Goal: Complete application form: Complete application form

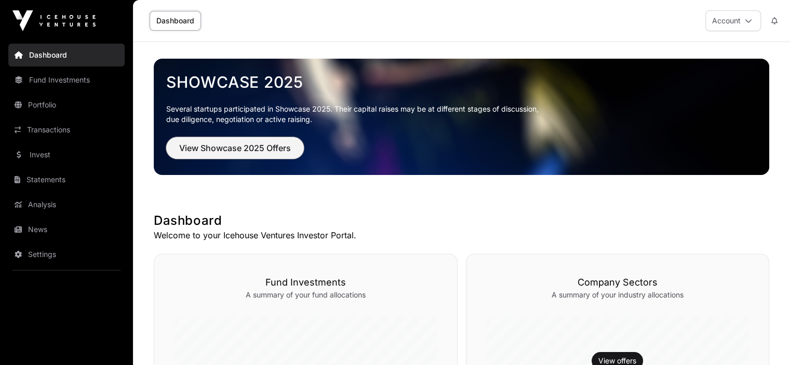
click at [251, 144] on span "View Showcase 2025 Offers" at bounding box center [235, 148] width 112 height 12
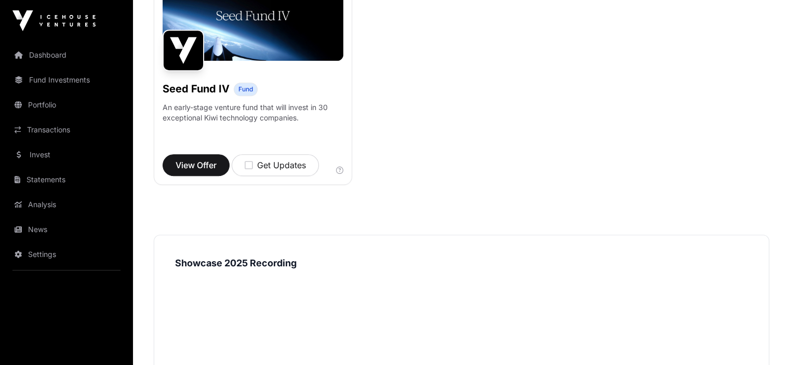
scroll to position [902, 0]
click at [204, 171] on span "View Offer" at bounding box center [196, 164] width 41 height 12
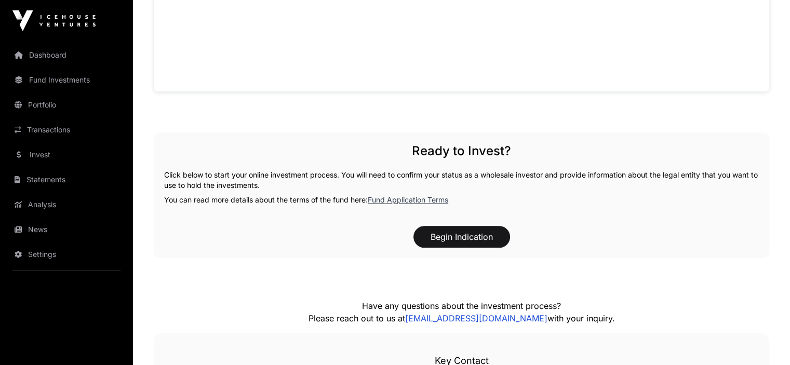
scroll to position [995, 0]
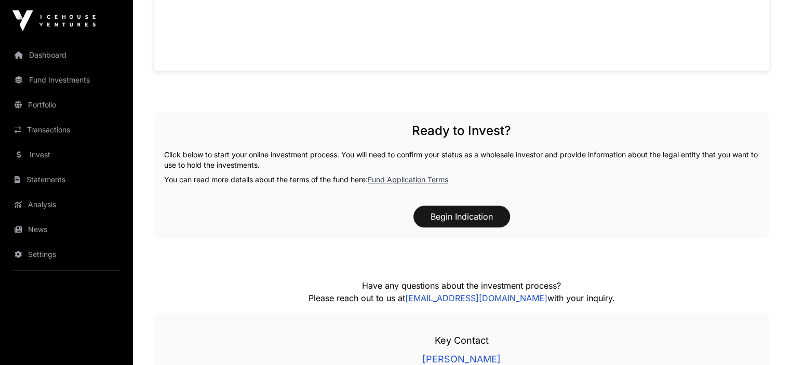
click at [403, 184] on link "Fund Application Terms" at bounding box center [408, 179] width 81 height 9
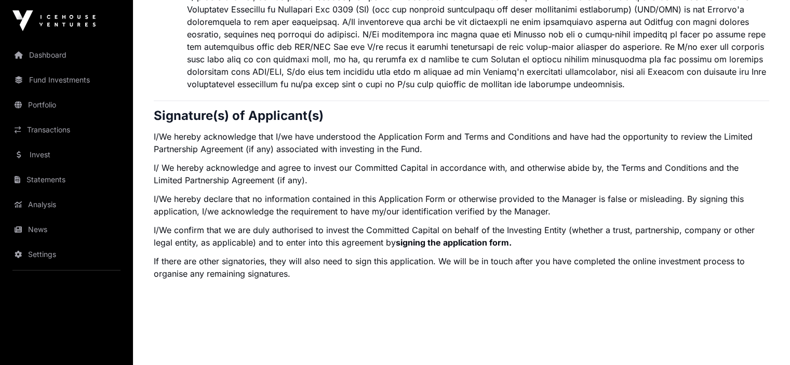
scroll to position [2293, 0]
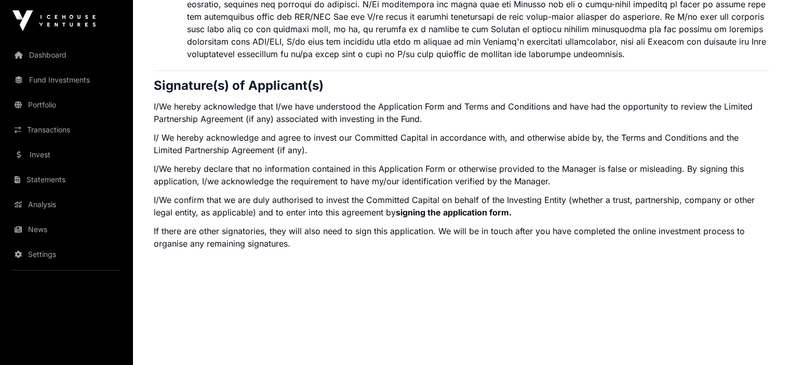
click at [50, 54] on link "Dashboard" at bounding box center [66, 55] width 116 height 23
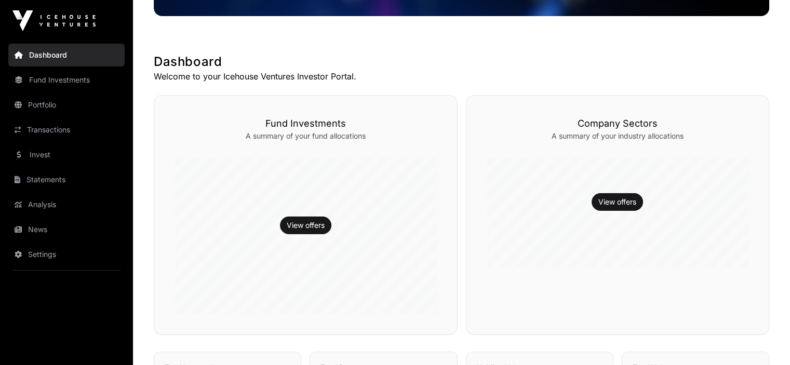
scroll to position [154, 0]
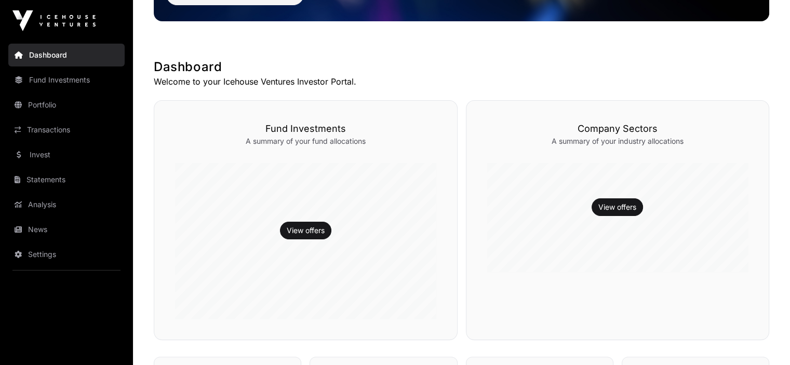
click at [305, 232] on link "View offers" at bounding box center [306, 230] width 38 height 10
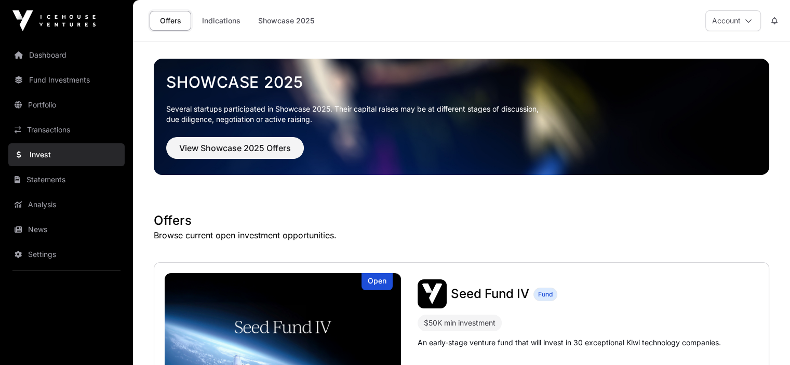
click at [40, 177] on link "Statements" at bounding box center [66, 179] width 116 height 23
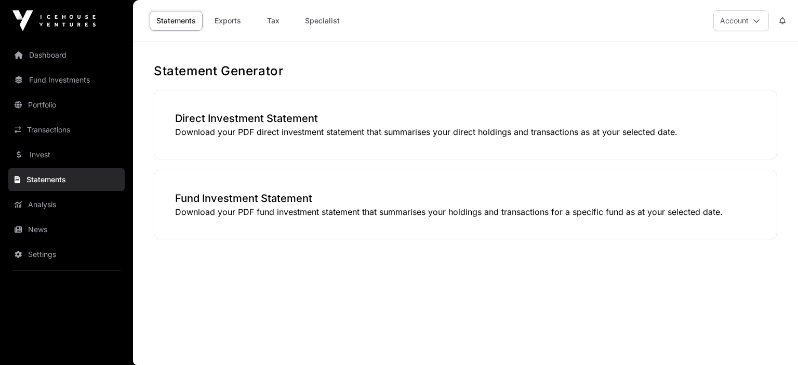
click at [58, 78] on link "Fund Investments" at bounding box center [66, 80] width 116 height 23
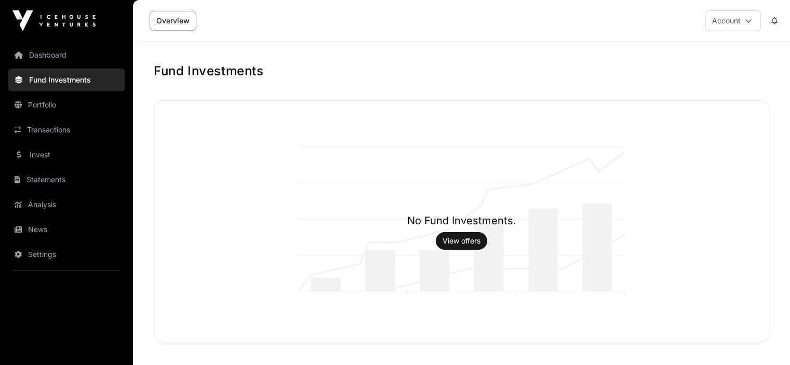
click at [45, 54] on link "Dashboard" at bounding box center [66, 55] width 116 height 23
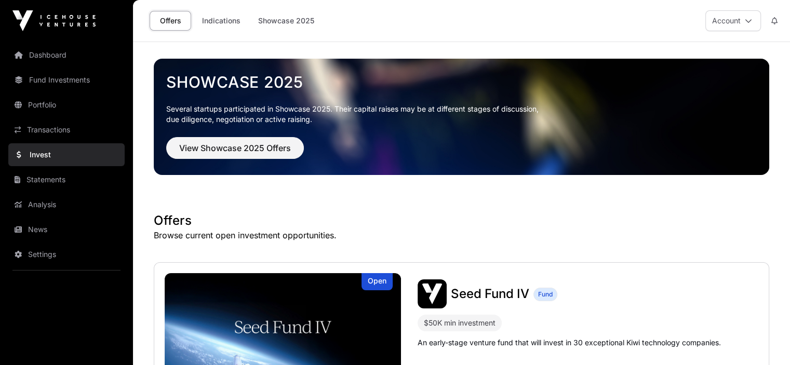
click at [218, 20] on link "Indications" at bounding box center [221, 21] width 52 height 20
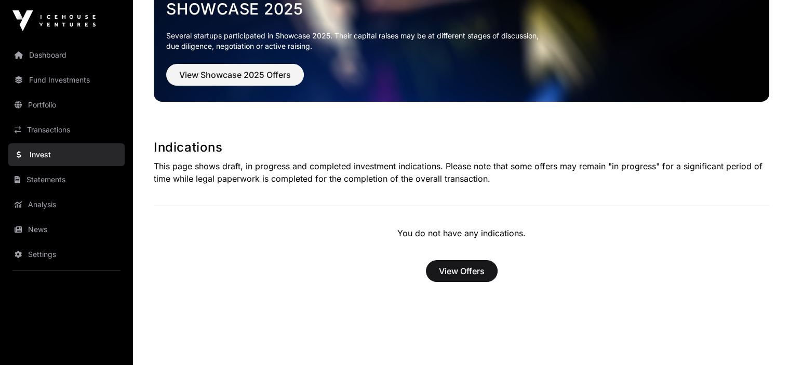
scroll to position [77, 0]
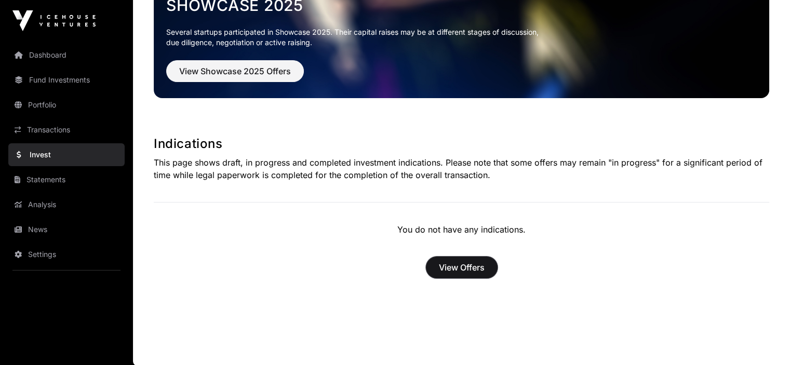
click at [473, 264] on span "View Offers" at bounding box center [462, 267] width 46 height 12
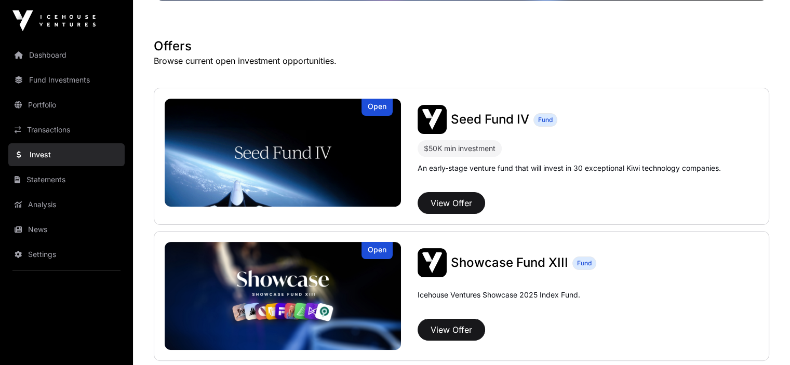
scroll to position [187, 0]
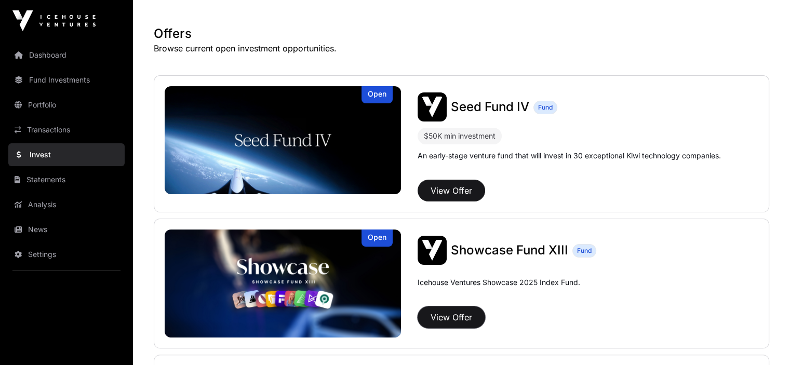
click at [418, 312] on button "View Offer" at bounding box center [452, 318] width 68 height 22
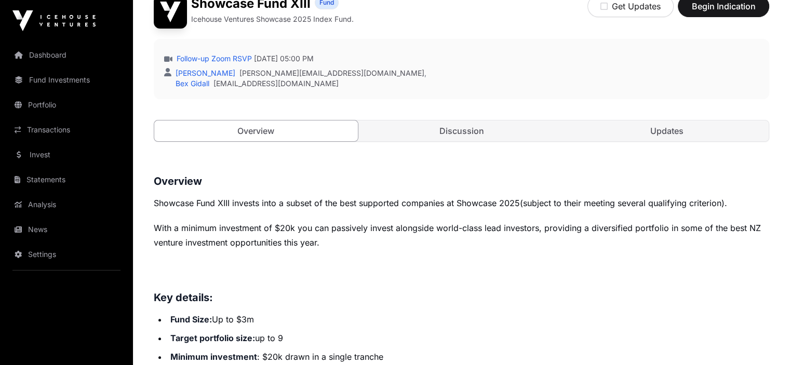
scroll to position [271, 0]
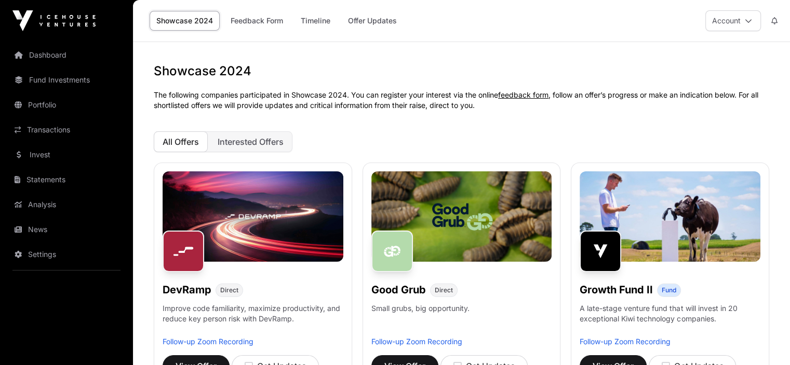
click at [59, 16] on img at bounding box center [53, 20] width 83 height 21
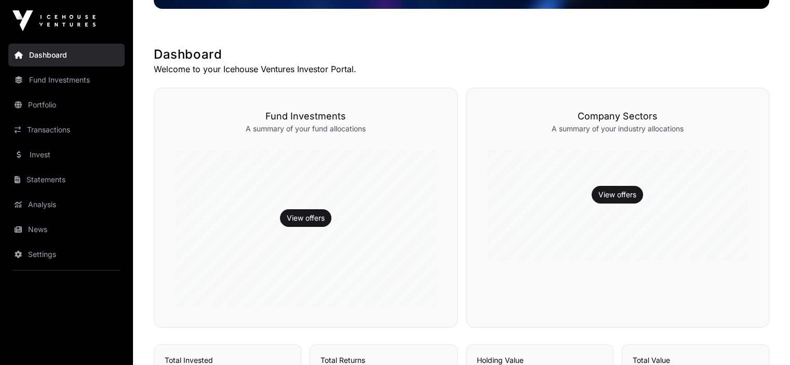
scroll to position [178, 0]
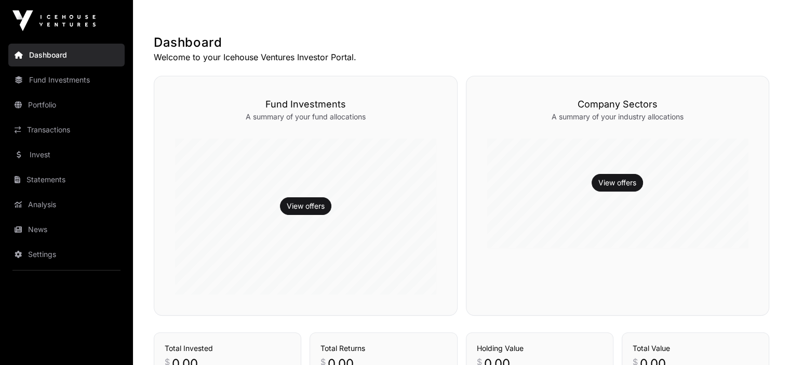
click at [304, 206] on link "View offers" at bounding box center [306, 206] width 38 height 10
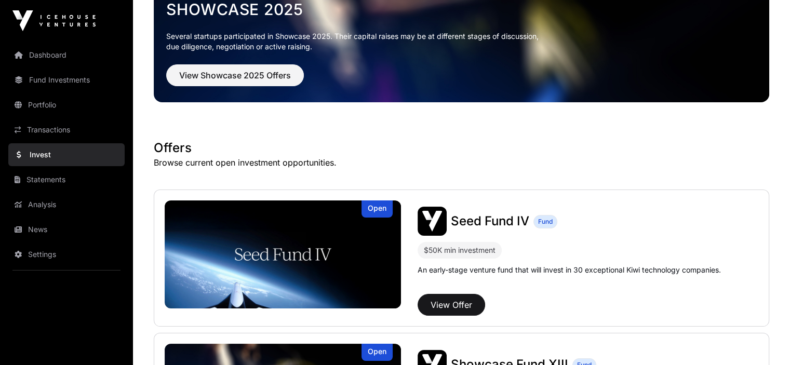
scroll to position [91, 0]
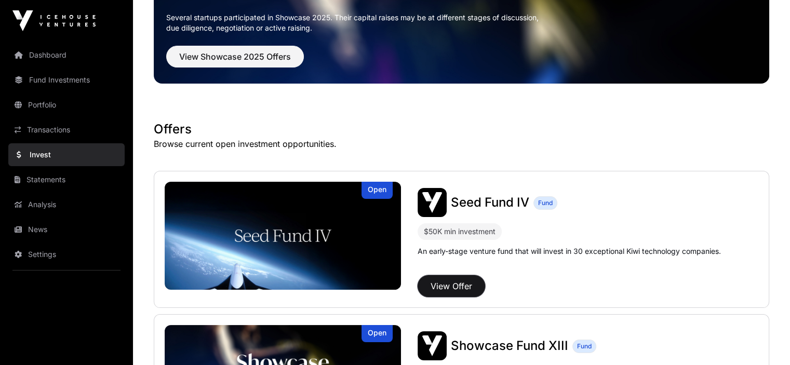
click at [418, 287] on button "View Offer" at bounding box center [452, 286] width 68 height 22
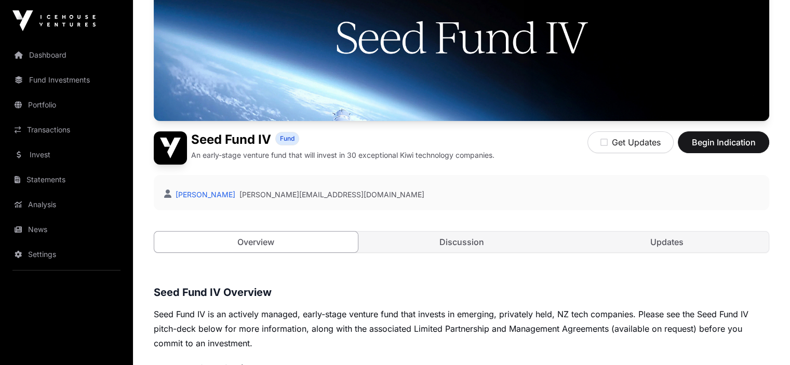
scroll to position [137, 0]
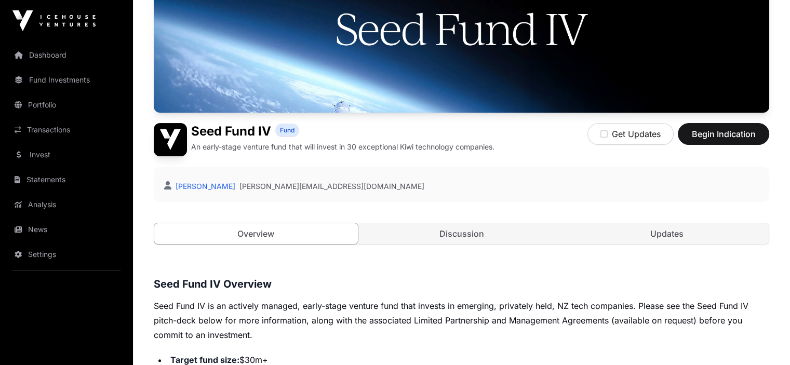
click at [665, 244] on link "Updates" at bounding box center [667, 233] width 204 height 21
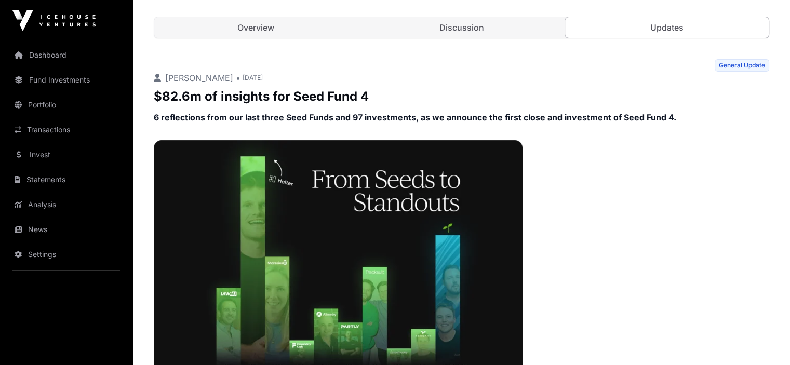
scroll to position [323, 0]
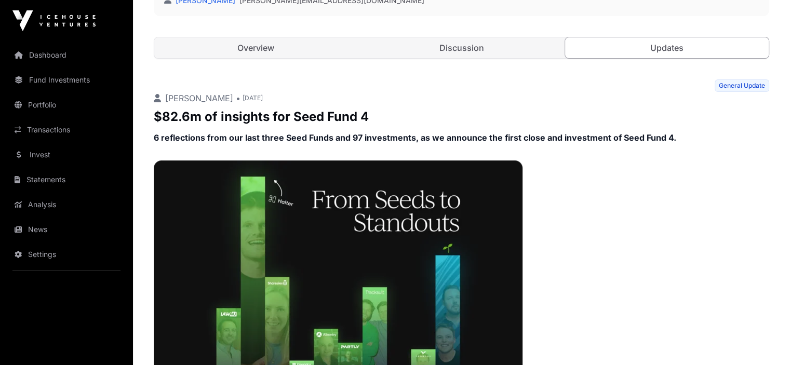
click at [466, 58] on link "Discussion" at bounding box center [462, 47] width 204 height 21
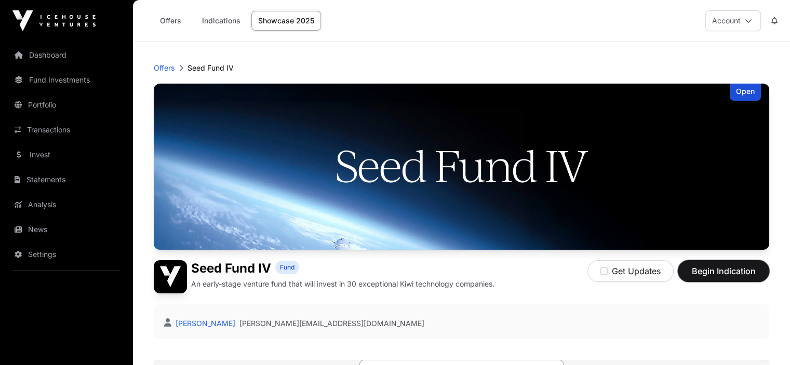
click at [718, 277] on span "Begin Indication" at bounding box center [723, 271] width 65 height 12
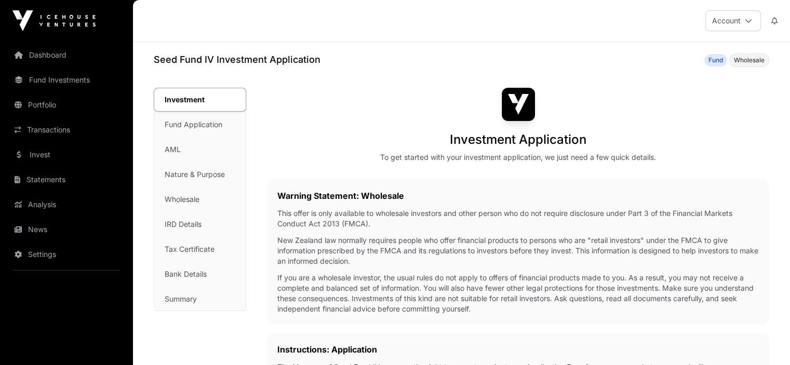
click at [208, 125] on div "Investment Fund Application AML Nature & Purpose Wholesale IRD Details Tax Cert…" at bounding box center [199, 199] width 91 height 222
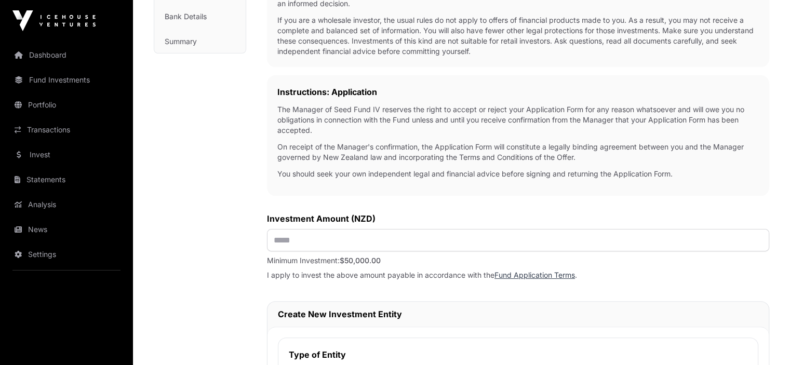
scroll to position [303, 0]
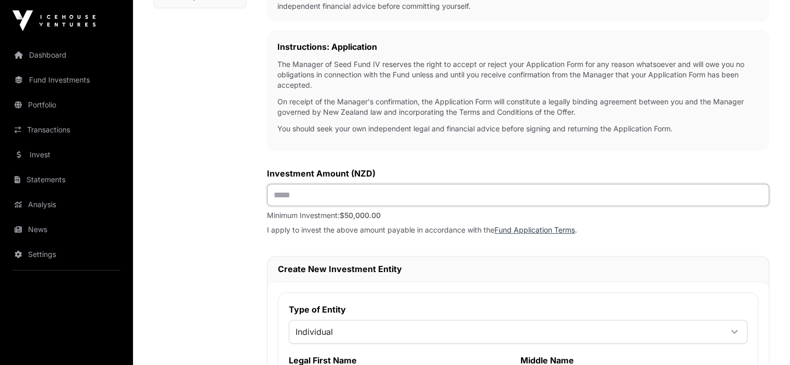
click at [313, 193] on input "text" at bounding box center [518, 195] width 502 height 22
type input "*******"
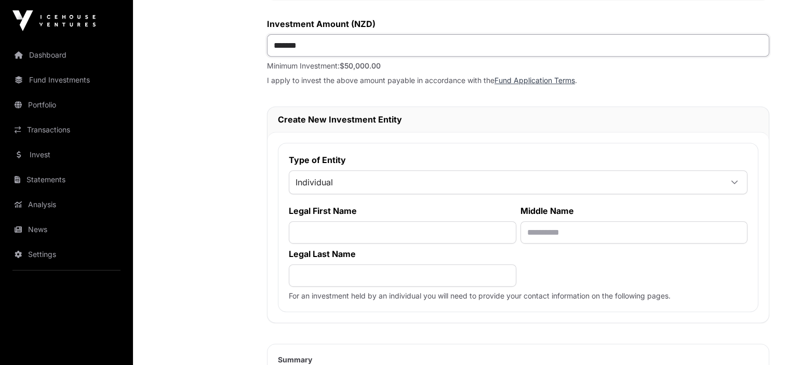
scroll to position [459, 0]
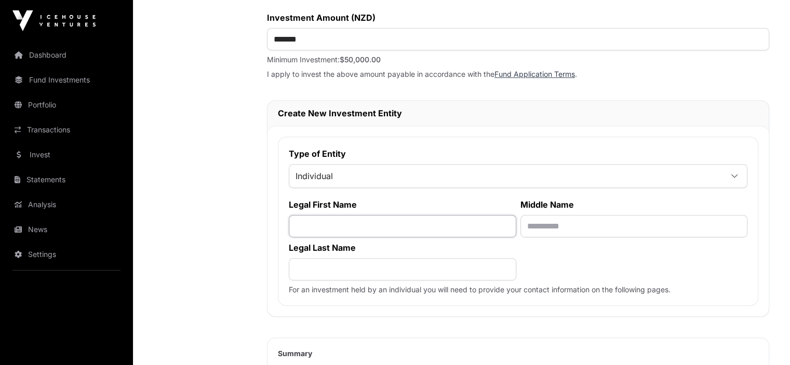
click at [315, 228] on input "text" at bounding box center [403, 226] width 228 height 22
type input "*******"
type input "****"
type input "******"
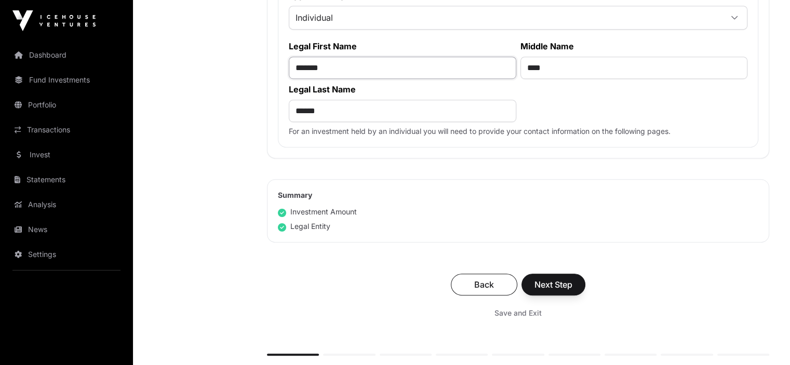
scroll to position [626, 0]
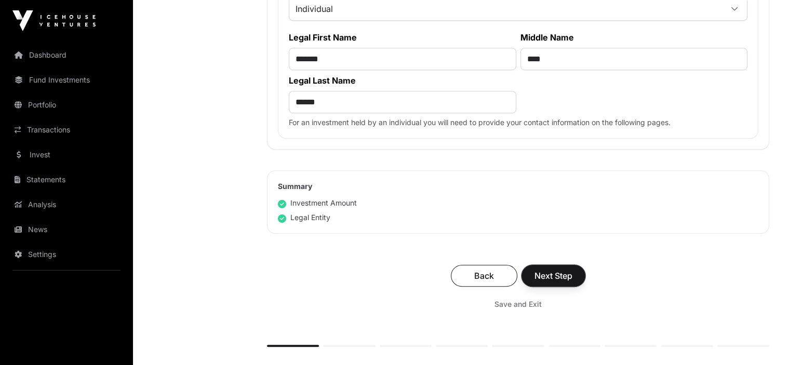
click at [561, 270] on span "Next Step" at bounding box center [554, 276] width 38 height 12
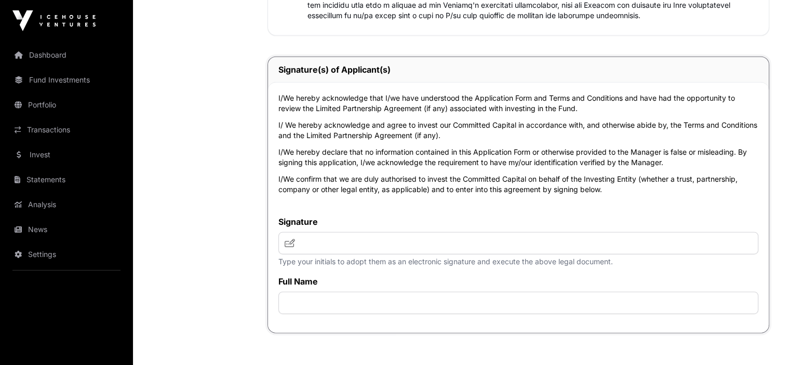
scroll to position [2431, 0]
click at [440, 254] on input "text" at bounding box center [518, 243] width 480 height 22
type input "*********"
click at [361, 314] on input "text" at bounding box center [518, 302] width 480 height 22
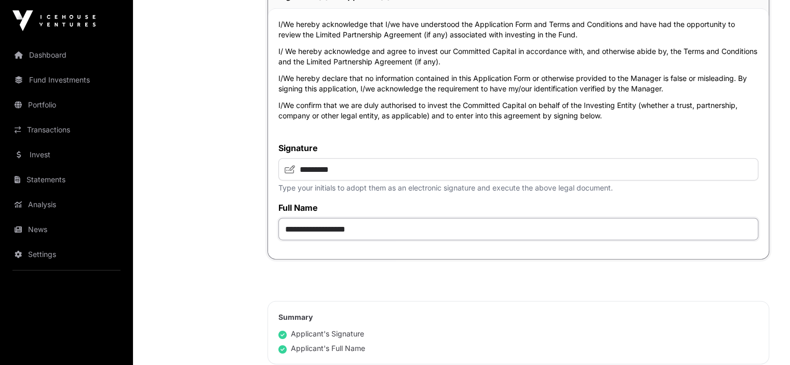
scroll to position [2636, 0]
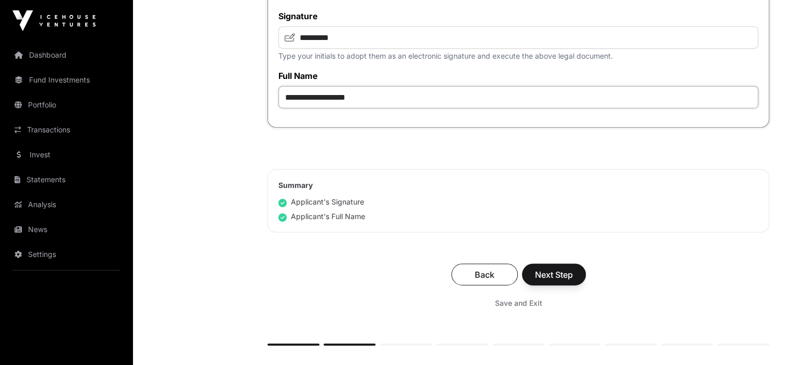
type input "**********"
click at [552, 281] on span "Next Step" at bounding box center [554, 275] width 38 height 12
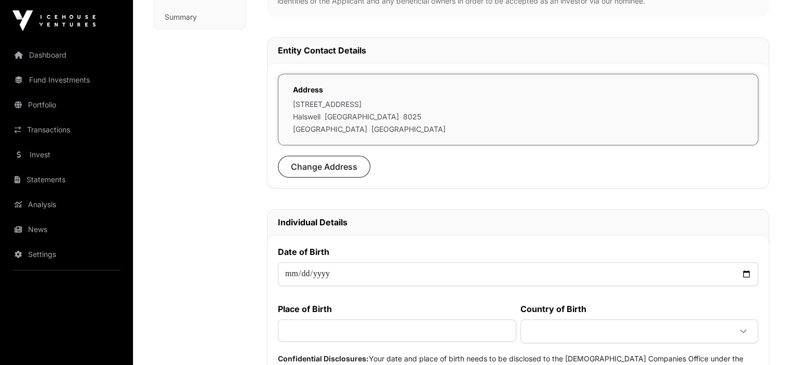
scroll to position [305, 0]
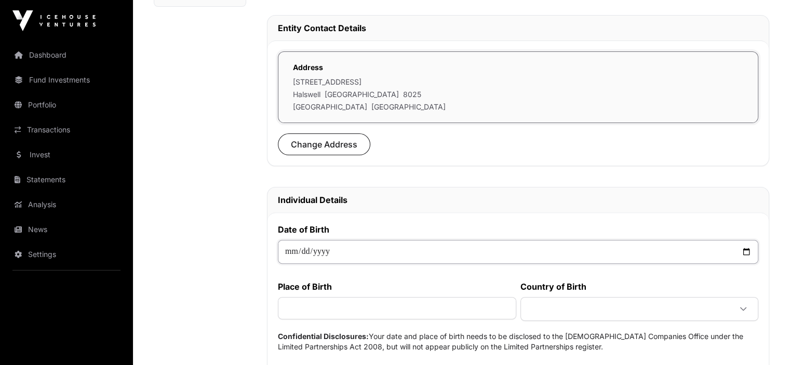
click at [352, 246] on input "date" at bounding box center [518, 252] width 481 height 24
type input "**********"
click at [339, 306] on input "text" at bounding box center [397, 308] width 238 height 22
type input "**********"
click at [745, 308] on icon at bounding box center [743, 310] width 6 height 4
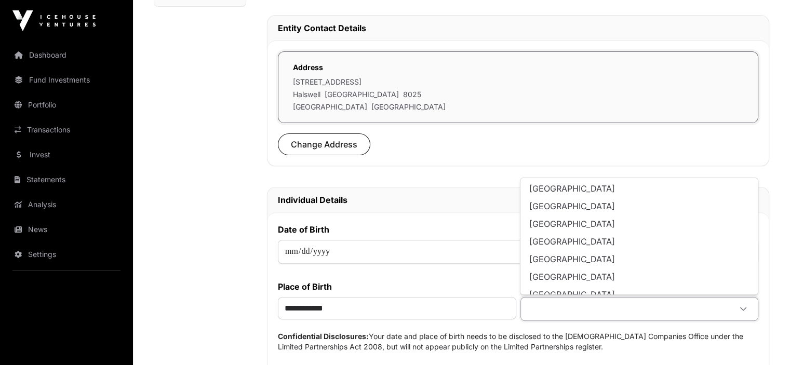
click at [695, 305] on span at bounding box center [627, 309] width 208 height 19
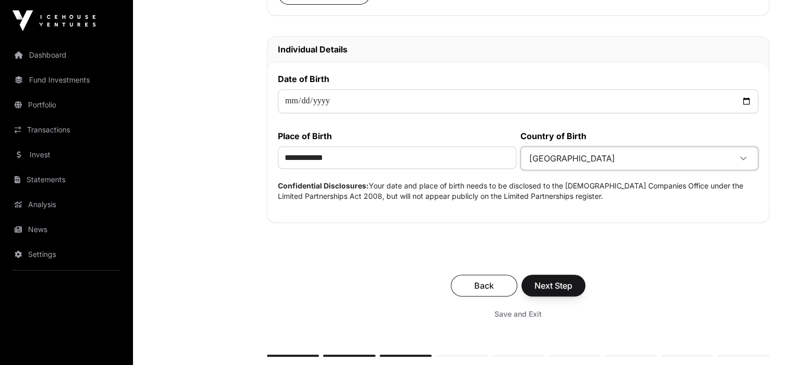
scroll to position [457, 0]
click at [558, 281] on span "Next Step" at bounding box center [554, 284] width 38 height 12
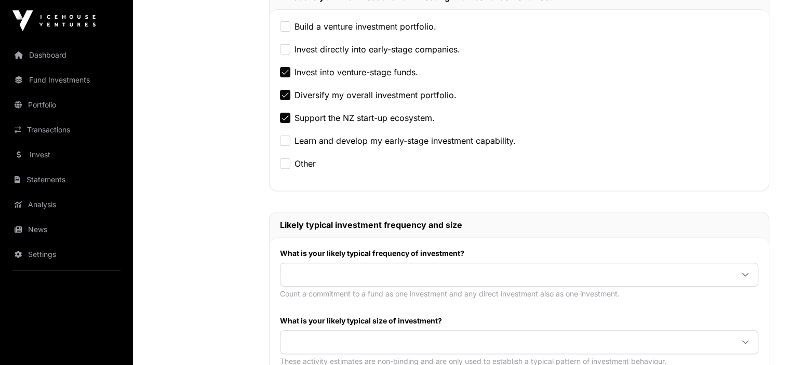
scroll to position [337, 0]
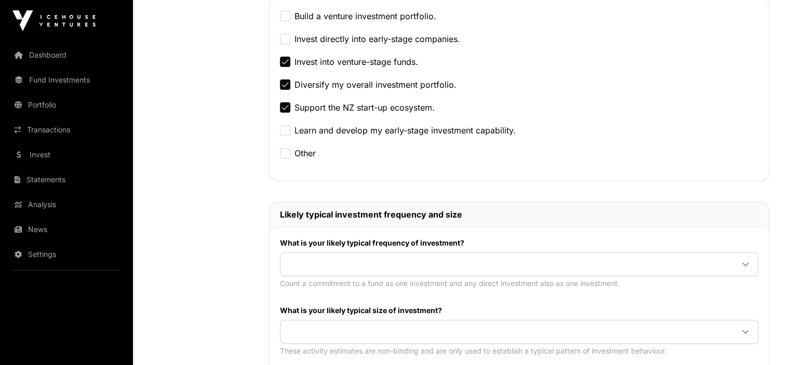
click at [746, 262] on icon at bounding box center [745, 264] width 7 height 7
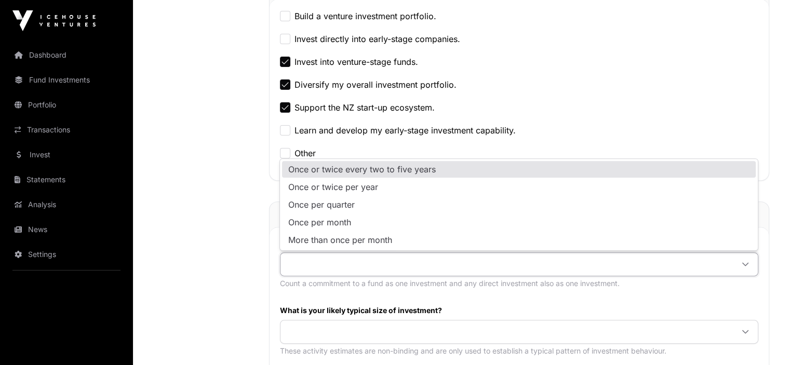
click at [694, 172] on li "Once or twice every two to five years" at bounding box center [519, 169] width 474 height 17
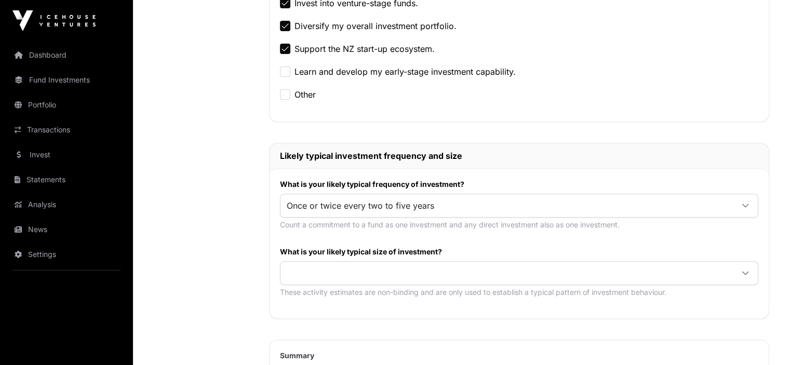
scroll to position [414, 0]
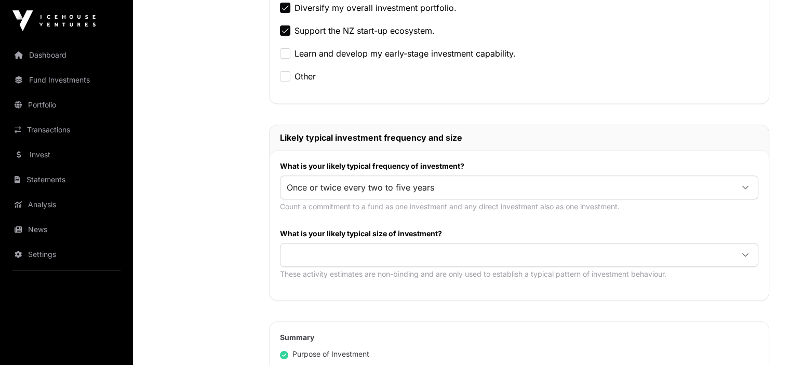
click at [744, 251] on icon at bounding box center [745, 254] width 7 height 7
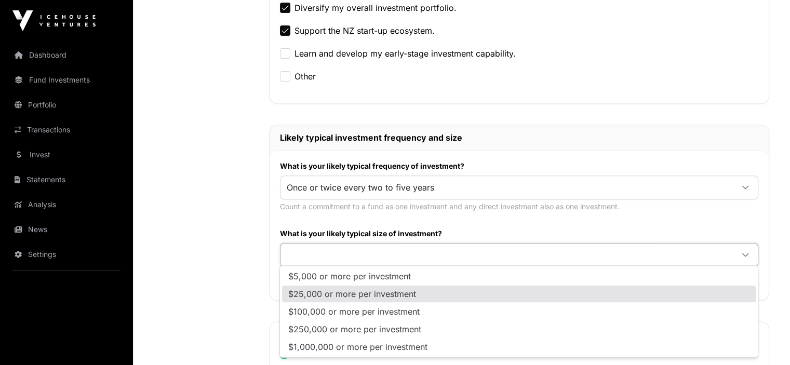
click at [732, 301] on li "$25,000 or more per investment" at bounding box center [519, 294] width 474 height 17
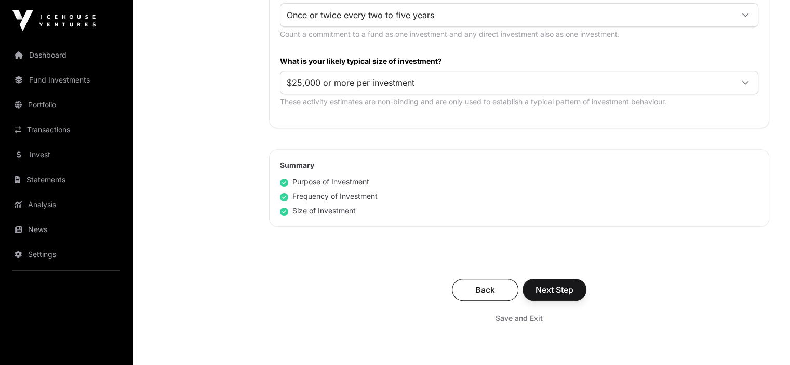
scroll to position [590, 0]
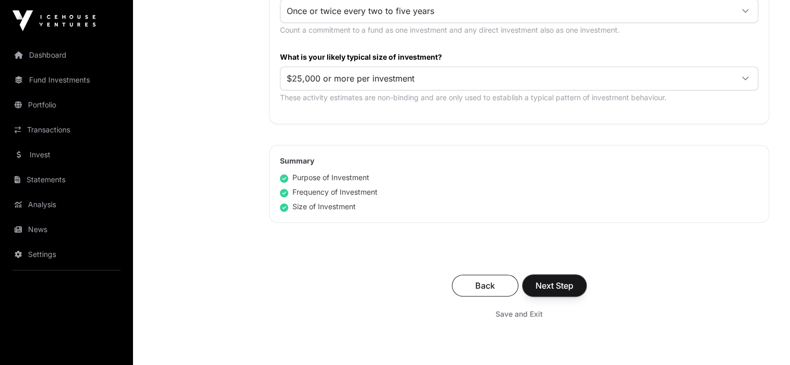
click at [559, 282] on span "Next Step" at bounding box center [555, 285] width 38 height 12
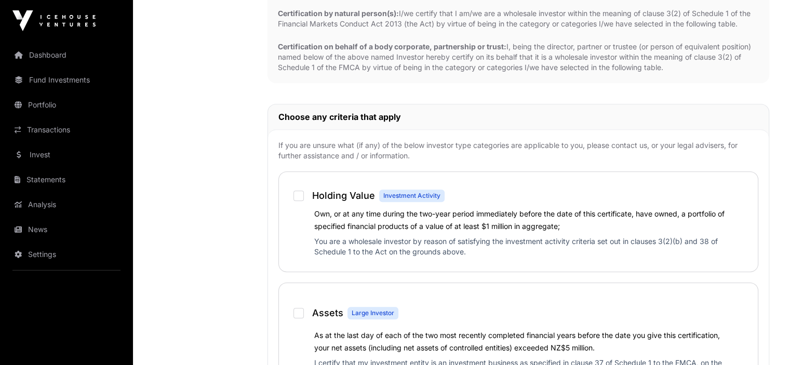
scroll to position [456, 0]
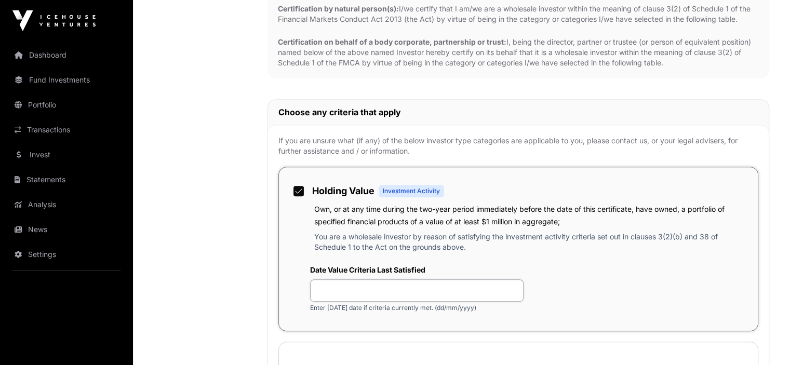
click at [342, 286] on input "text" at bounding box center [417, 290] width 214 height 22
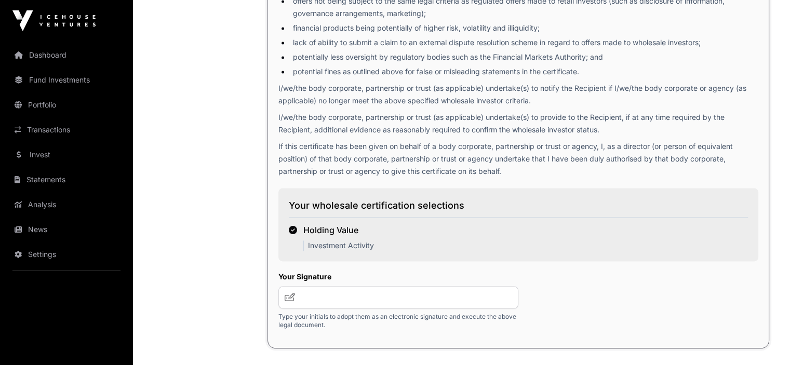
scroll to position [1593, 0]
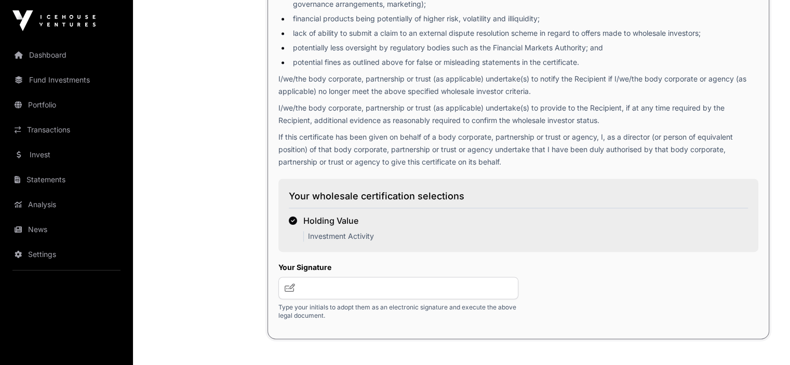
type input "**********"
click at [312, 299] on input "text" at bounding box center [398, 288] width 240 height 22
type input "*********"
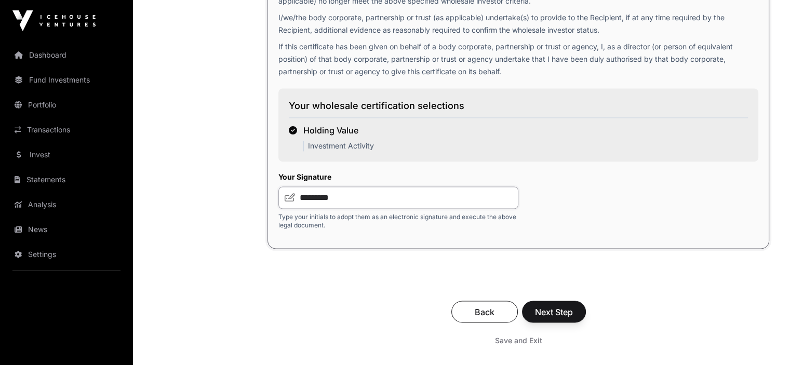
scroll to position [1683, 0]
click at [553, 318] on span "Next Step" at bounding box center [554, 311] width 38 height 12
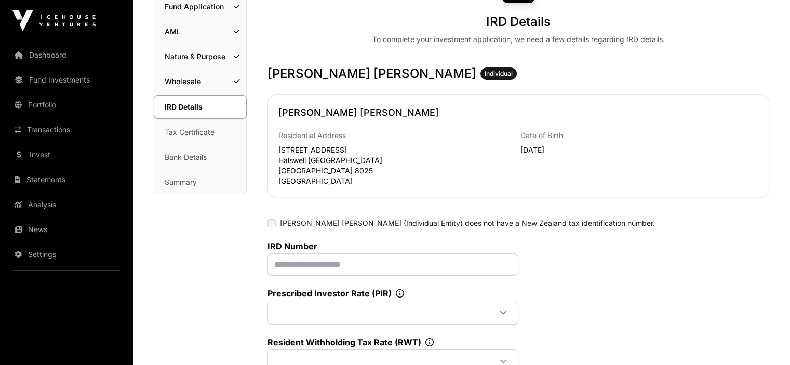
scroll to position [119, 0]
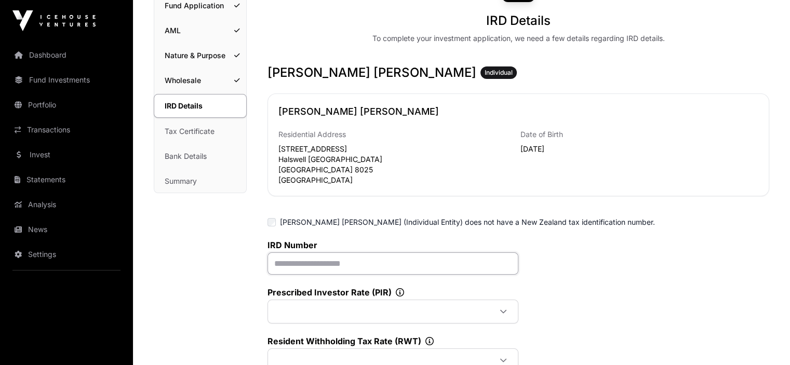
click at [318, 264] on input "text" at bounding box center [393, 263] width 251 height 22
paste input "**********"
type input "**********"
click at [503, 308] on icon at bounding box center [503, 311] width 7 height 7
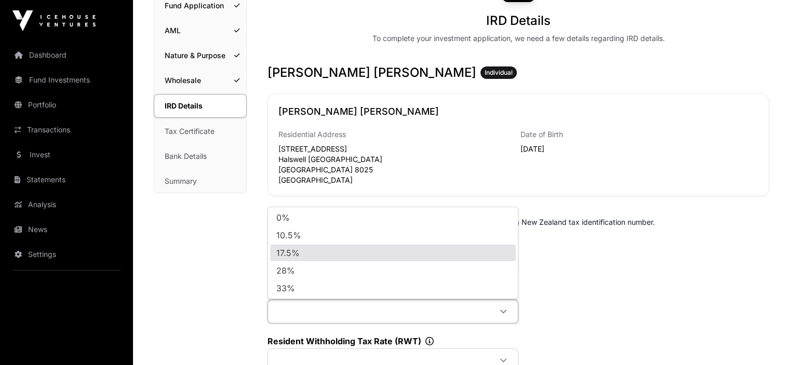
click at [496, 257] on li "17.5%" at bounding box center [393, 253] width 246 height 17
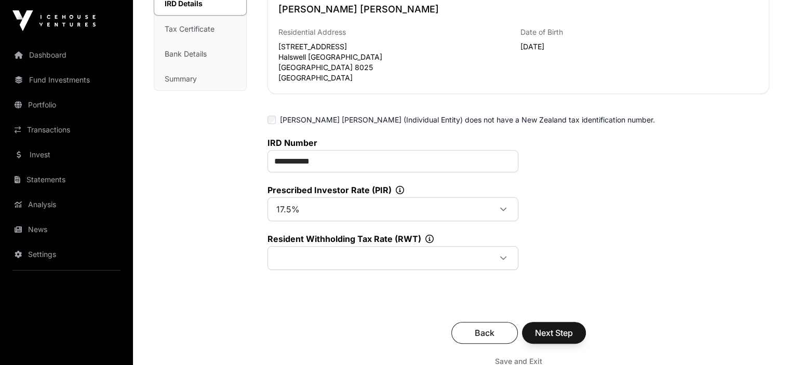
scroll to position [226, 0]
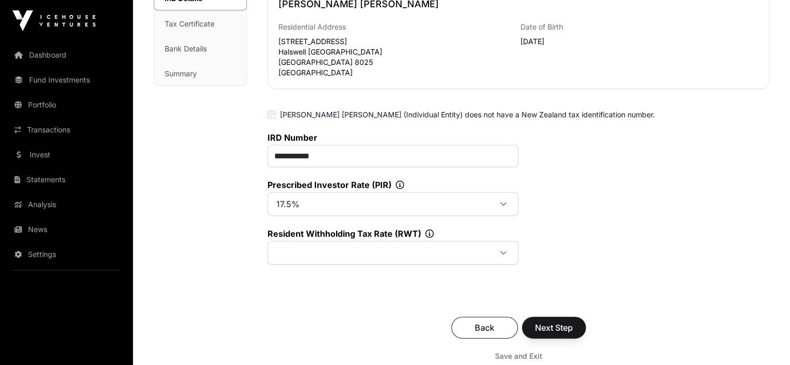
click at [504, 251] on icon at bounding box center [503, 252] width 7 height 7
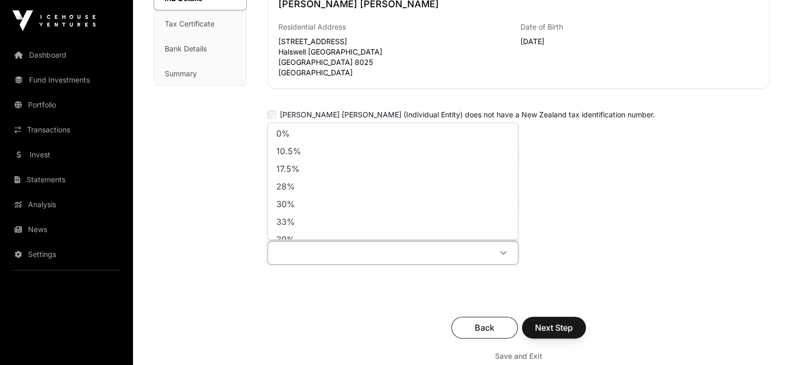
click at [573, 248] on div "**********" at bounding box center [519, 198] width 502 height 132
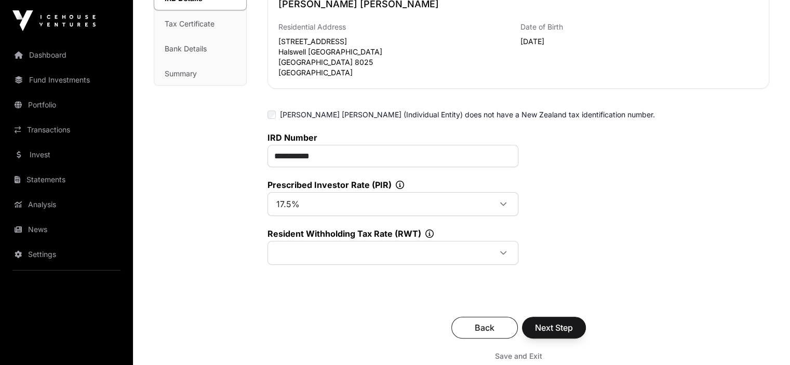
click at [430, 232] on icon at bounding box center [429, 234] width 8 height 8
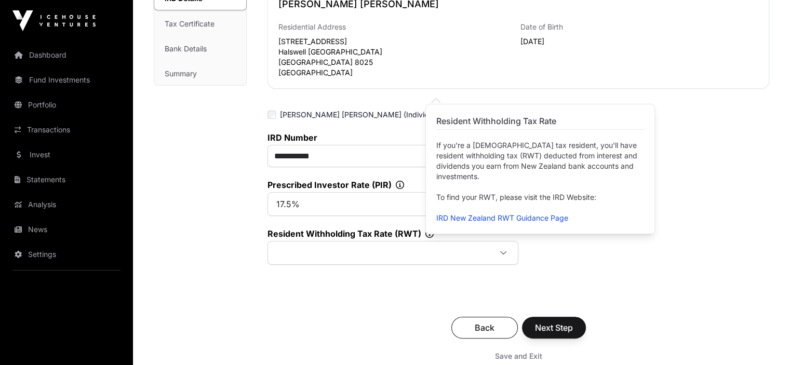
click at [474, 216] on link "IRD New Zealand RWT Guidance Page" at bounding box center [502, 218] width 132 height 9
click at [367, 251] on span at bounding box center [380, 253] width 221 height 19
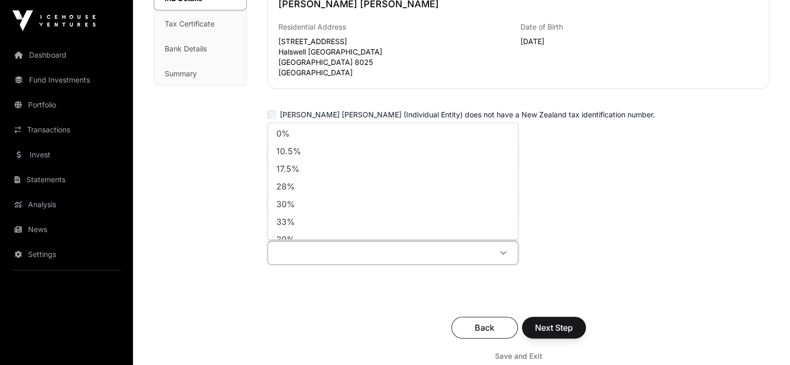
scroll to position [8, 0]
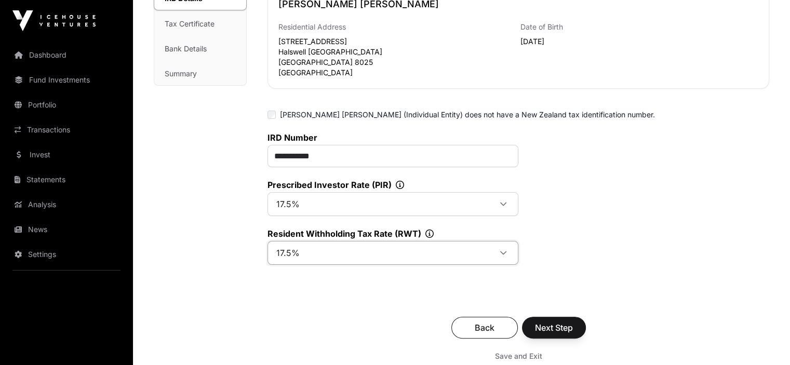
click at [328, 161] on li "17.5%" at bounding box center [393, 160] width 246 height 17
click at [559, 324] on span "Next Step" at bounding box center [554, 328] width 38 height 12
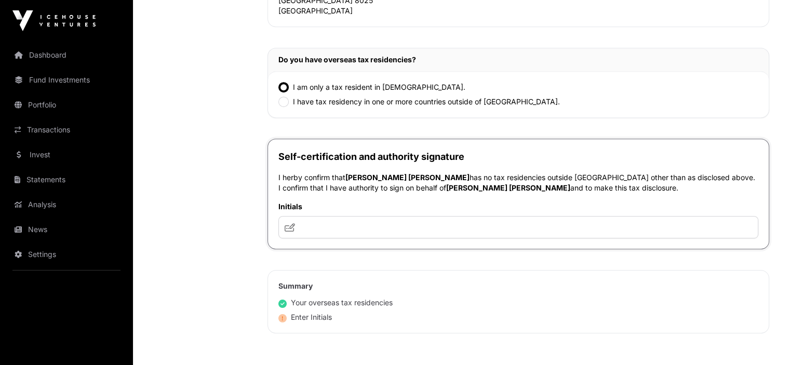
scroll to position [565, 0]
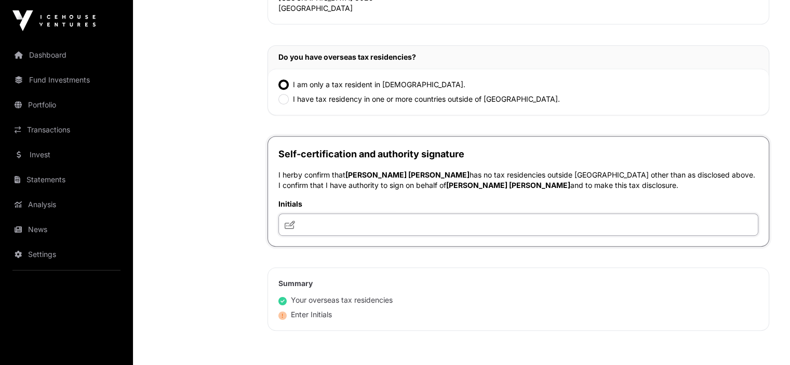
click at [341, 235] on input "text" at bounding box center [518, 225] width 480 height 22
type input "*********"
click at [516, 331] on div "Summary Your overseas tax residencies Initials" at bounding box center [519, 299] width 502 height 63
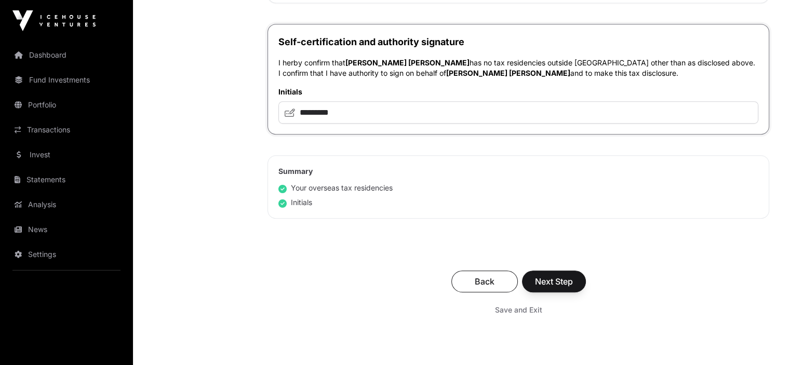
scroll to position [678, 0]
click at [559, 287] on span "Next Step" at bounding box center [554, 281] width 38 height 12
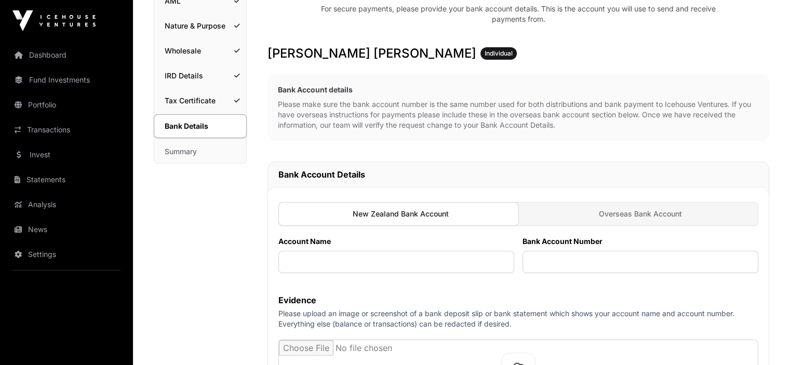
scroll to position [152, 0]
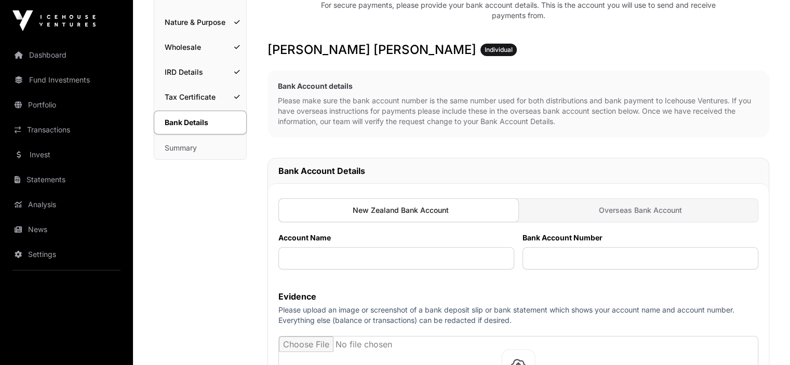
click at [427, 207] on div at bounding box center [398, 210] width 241 height 24
click at [398, 264] on input "text" at bounding box center [396, 258] width 236 height 22
type input "*"
type input "**********"
click at [555, 257] on input "text" at bounding box center [641, 258] width 236 height 22
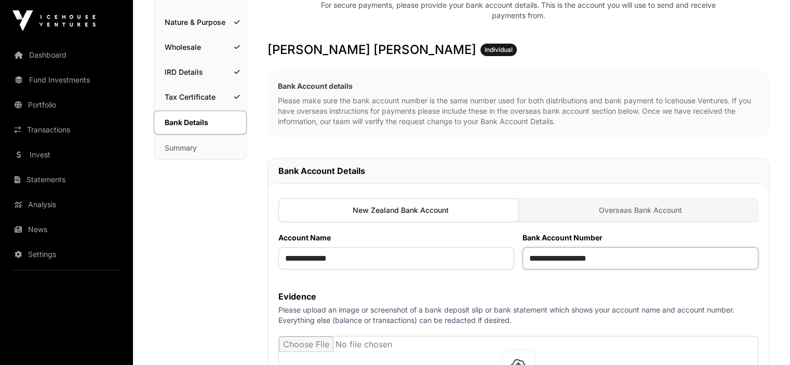
type input "**********"
drag, startPoint x: 285, startPoint y: 256, endPoint x: 391, endPoint y: 254, distance: 105.5
click at [391, 254] on input "**********" at bounding box center [396, 258] width 236 height 22
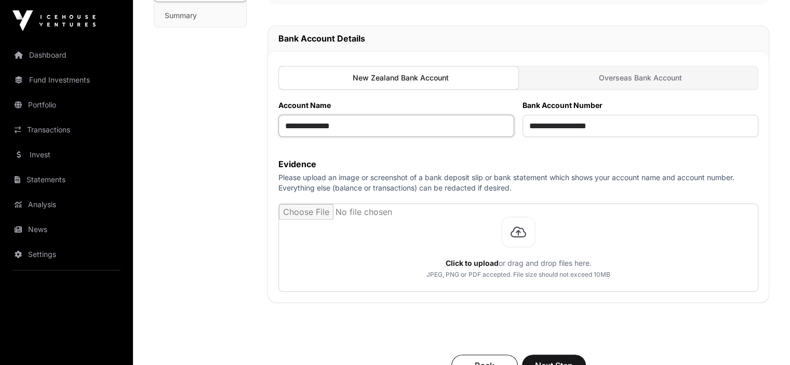
scroll to position [287, 0]
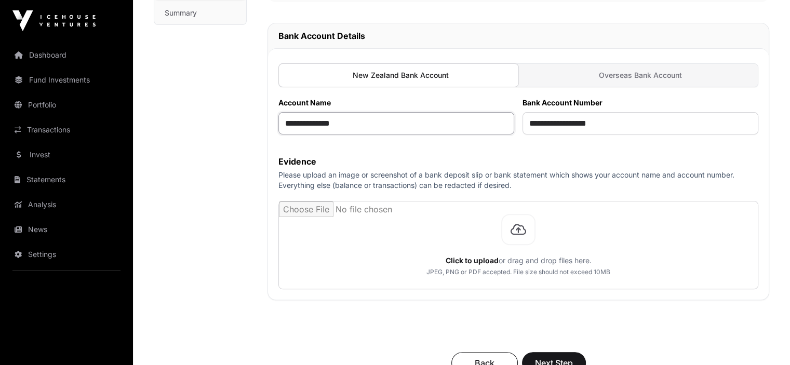
type input "**********"
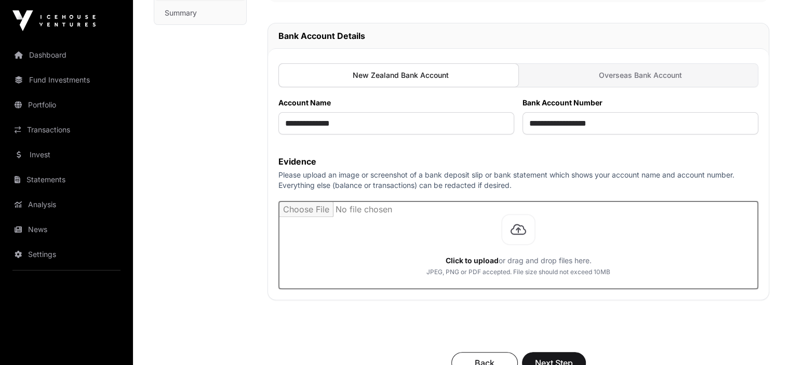
click at [457, 223] on input "file" at bounding box center [518, 245] width 479 height 87
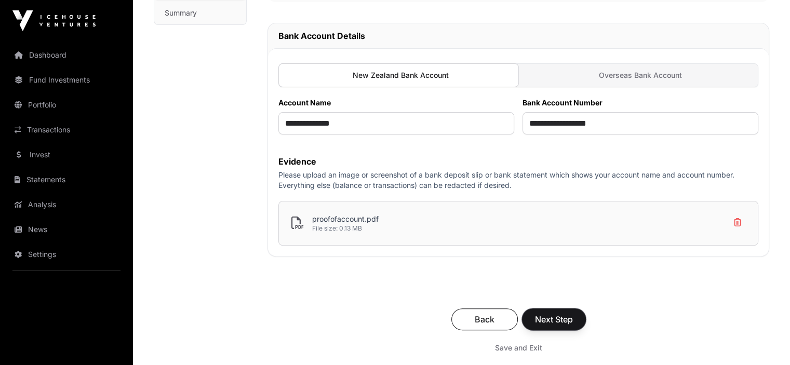
click at [563, 319] on span "Next Step" at bounding box center [554, 319] width 38 height 12
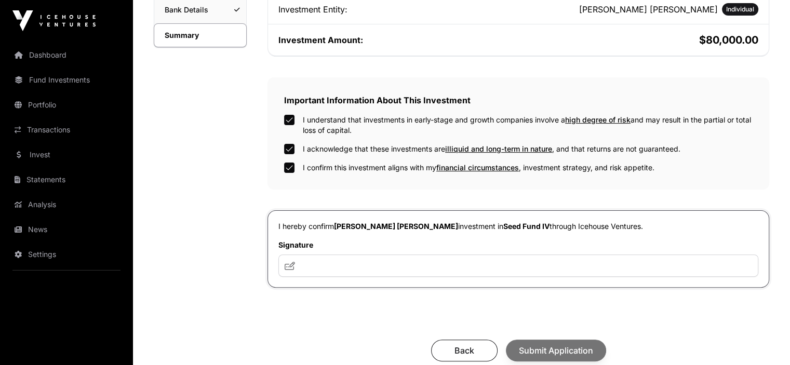
scroll to position [283, 0]
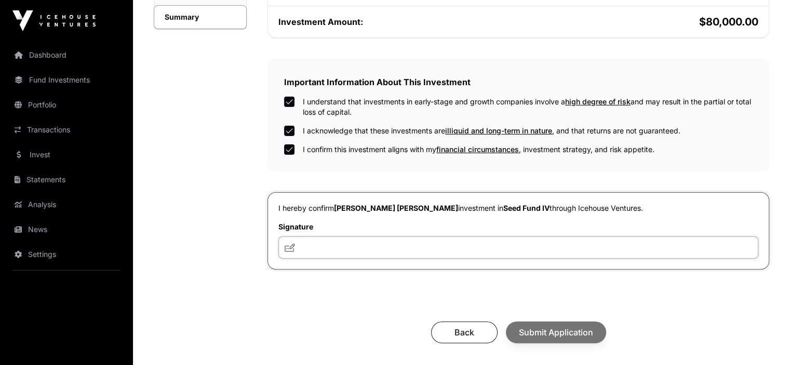
click at [328, 243] on input "text" at bounding box center [518, 247] width 480 height 22
type input "*********"
click at [558, 330] on span "Submit Application" at bounding box center [556, 332] width 74 height 12
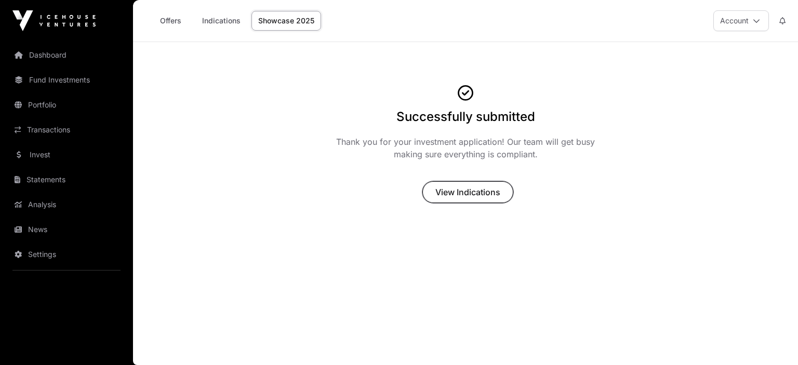
click at [463, 193] on span "View Indications" at bounding box center [467, 192] width 65 height 12
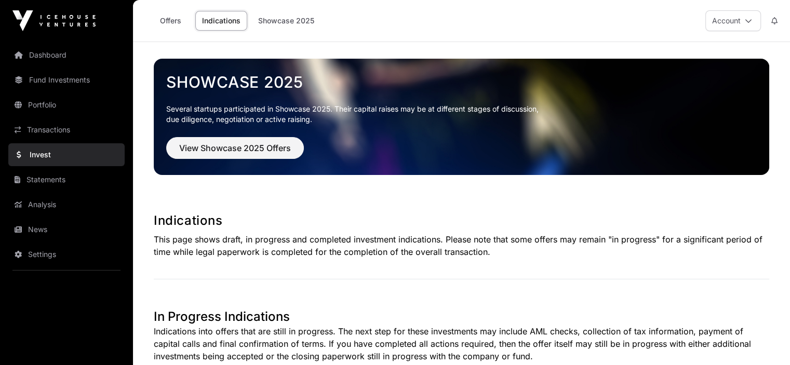
drag, startPoint x: 594, startPoint y: 211, endPoint x: 594, endPoint y: 202, distance: 8.8
click at [594, 207] on div "Showcase 2025 Several startups participated in Showcase 2025. Their capital rai…" at bounding box center [461, 259] width 657 height 434
